Goal: Find specific page/section: Find specific page/section

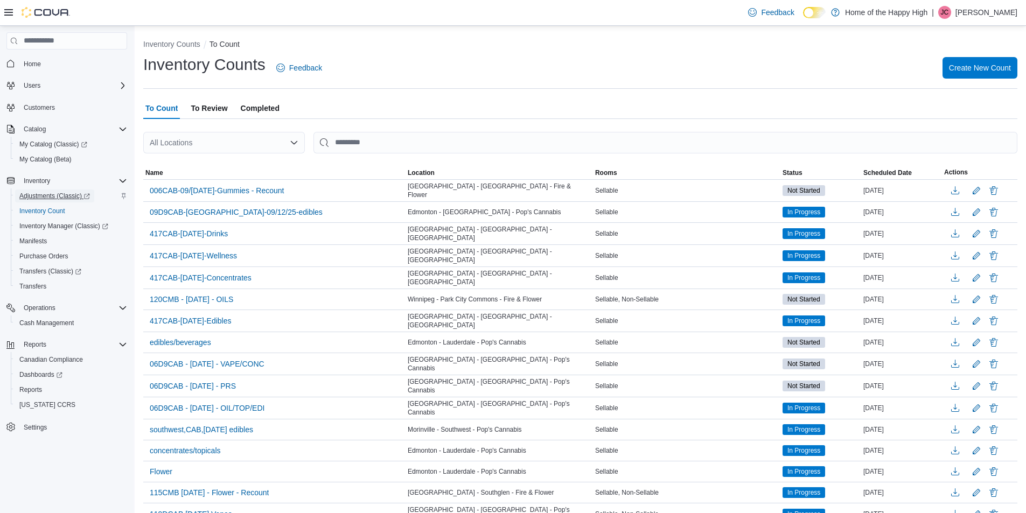
click at [42, 196] on span "Adjustments (Classic)" at bounding box center [54, 196] width 71 height 9
